Goal: Transaction & Acquisition: Purchase product/service

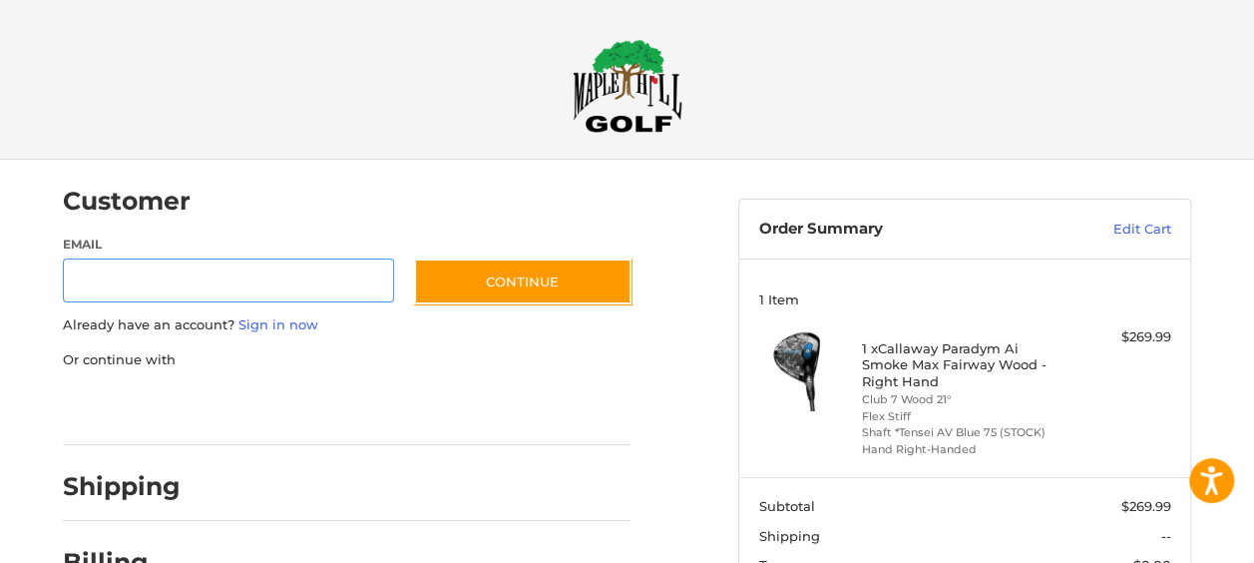
scroll to position [47, 0]
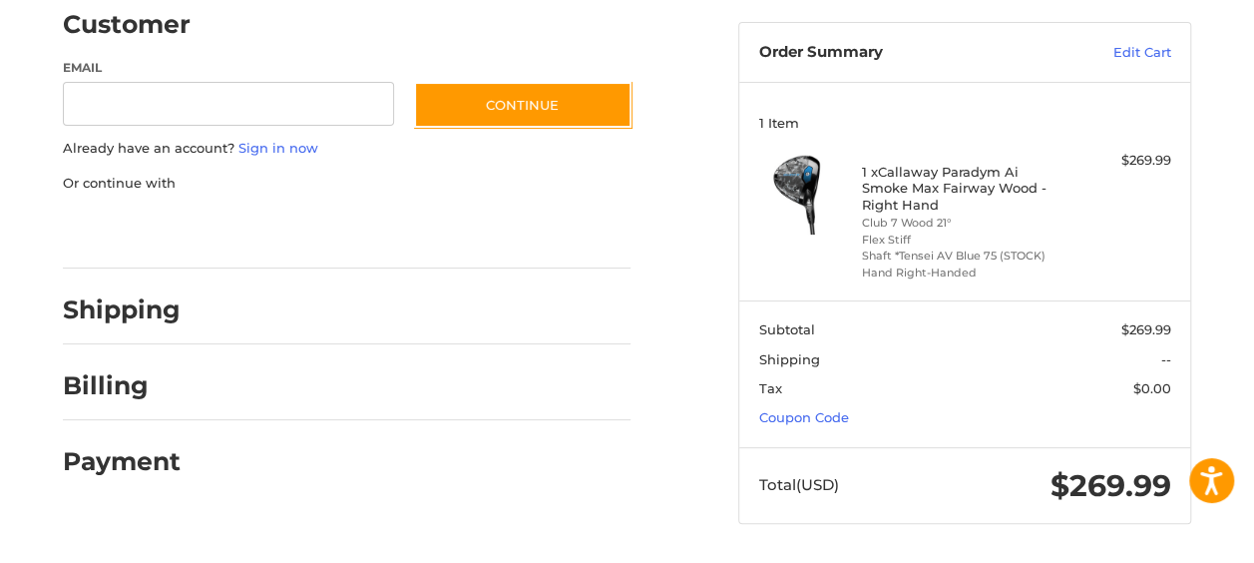
scroll to position [191, 0]
click at [849, 423] on link "Coupon Code" at bounding box center [804, 417] width 90 height 16
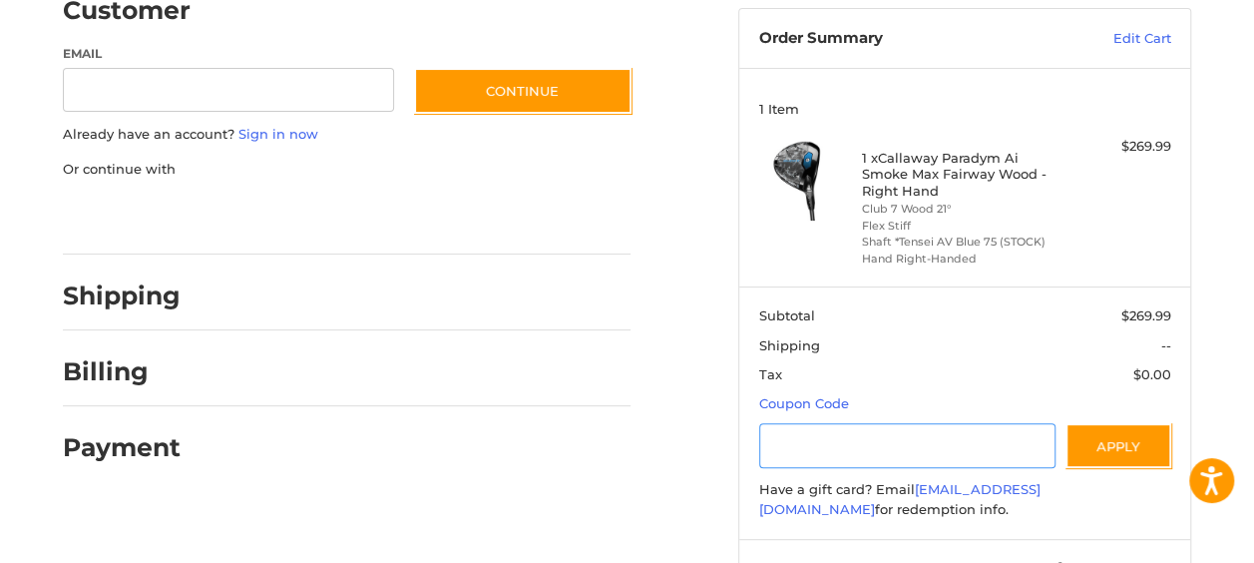
click at [908, 454] on input "Gift Certificate or Coupon Code" at bounding box center [907, 445] width 297 height 45
type input "********"
click at [1113, 455] on button "Apply" at bounding box center [1118, 445] width 106 height 45
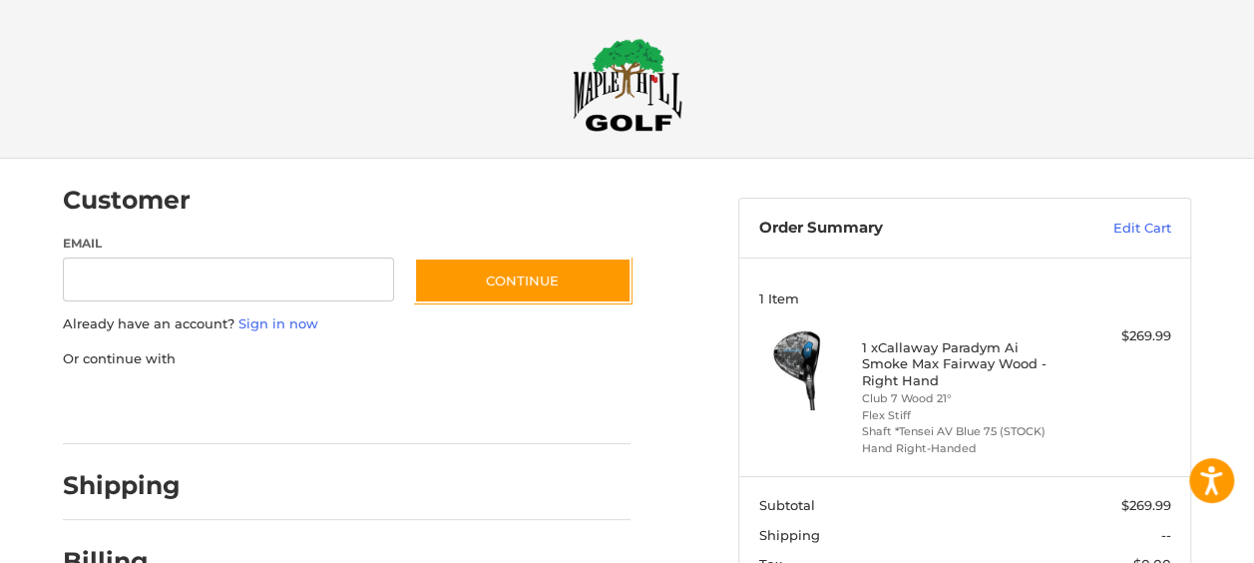
scroll to position [0, 0]
